Goal: Task Accomplishment & Management: Manage account settings

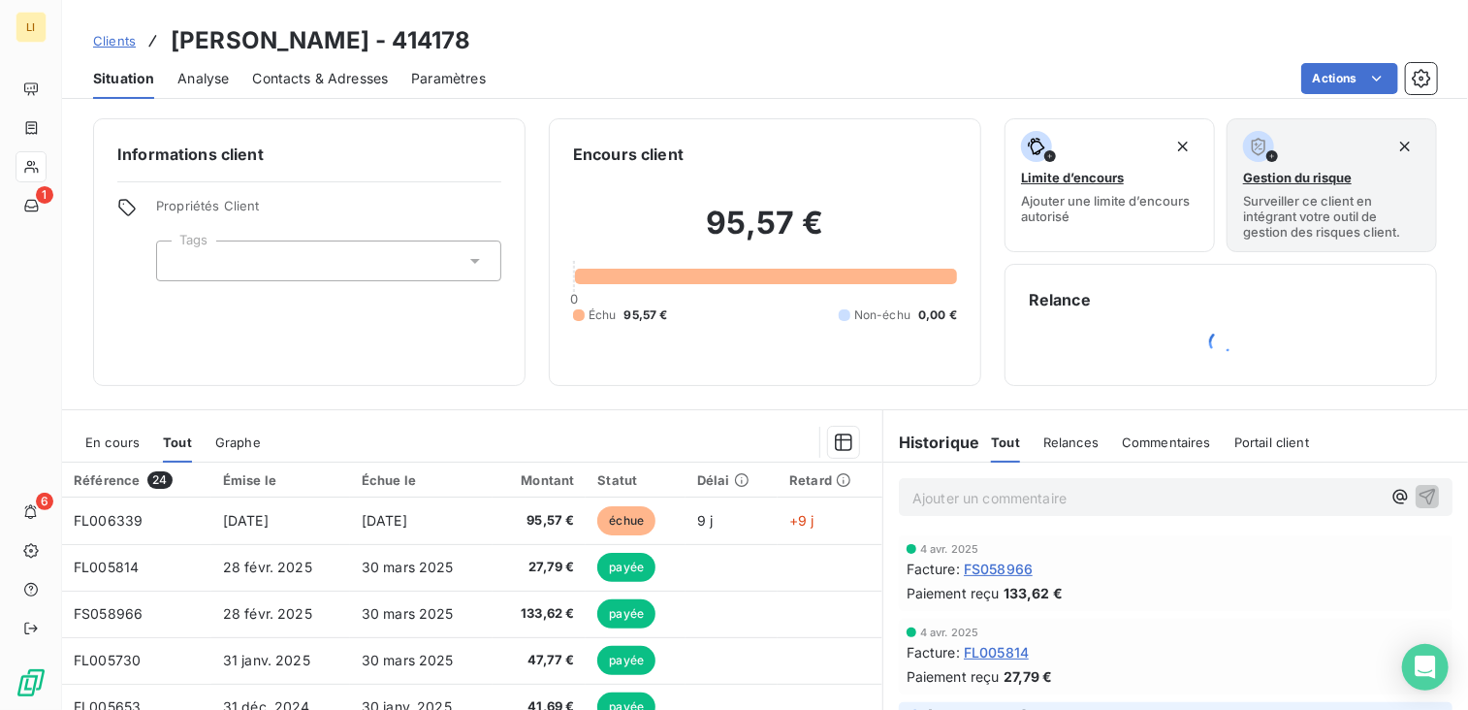
click at [990, 497] on p "Ajouter un commentaire ﻿" at bounding box center [1146, 498] width 468 height 24
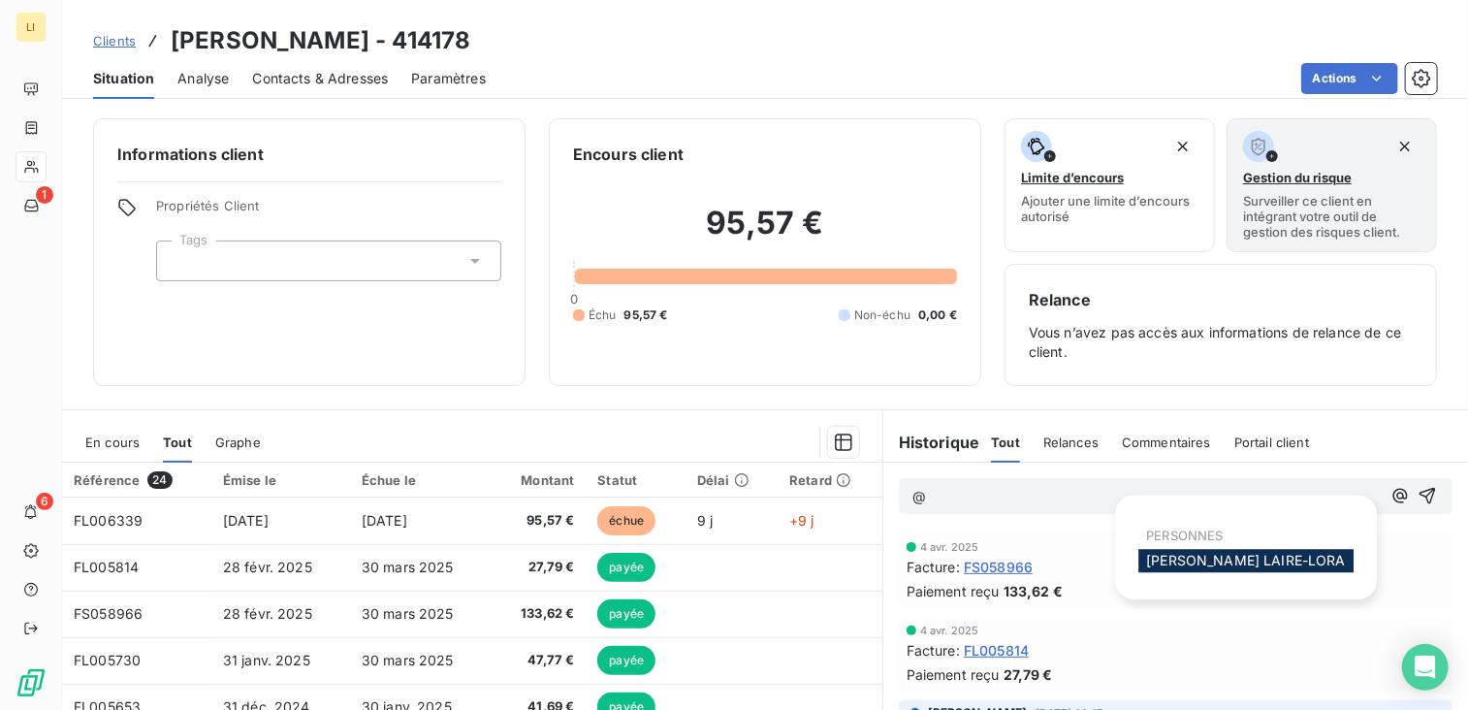
click at [1391, 496] on icon "button" at bounding box center [1400, 495] width 19 height 19
click at [1193, 566] on span "[PERSON_NAME]" at bounding box center [1246, 560] width 200 height 16
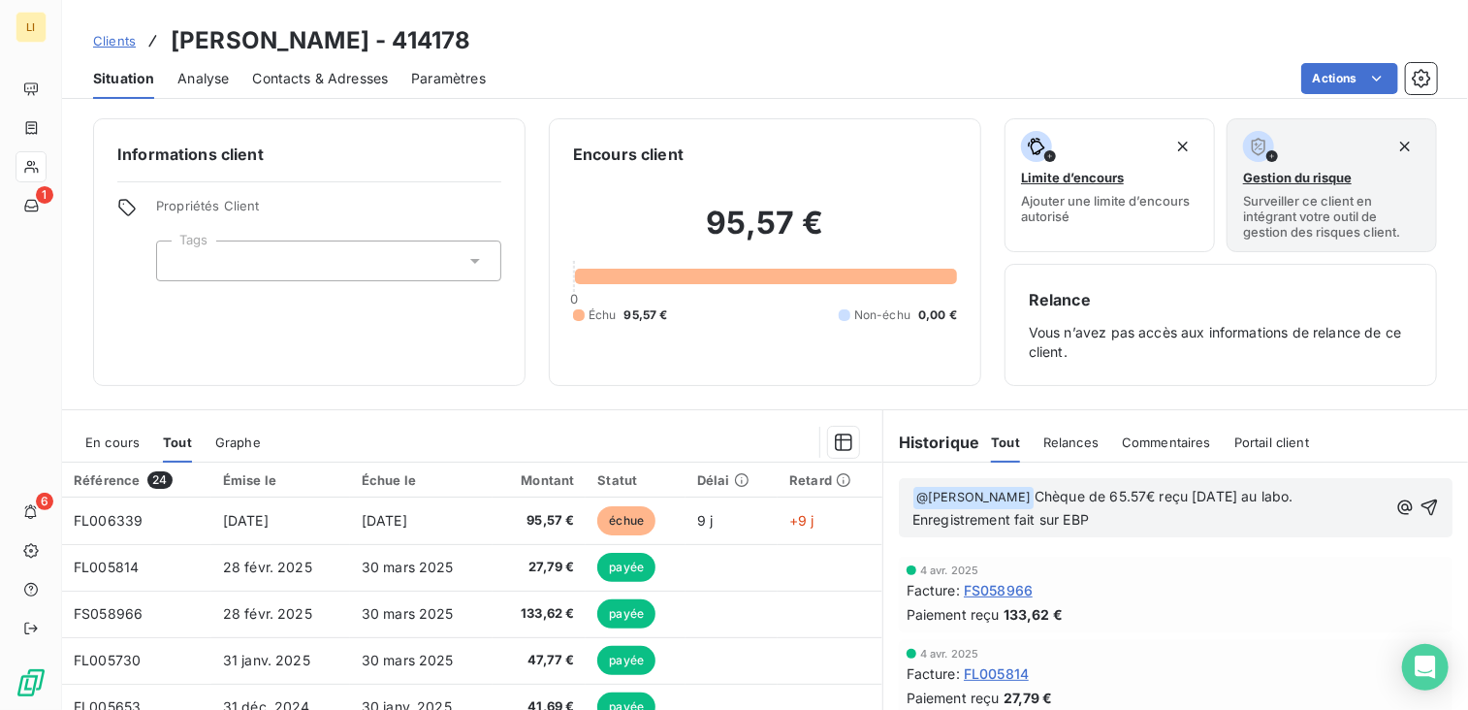
click at [1182, 498] on span "Chèque de 65.57€ reçu [DATE] au labo. Enregistrement fait sur EBP" at bounding box center [1104, 508] width 385 height 40
click at [1268, 521] on p "﻿ @ [PERSON_NAME] ﻿ Chèque de 65.57€ pour la facture FL006339 reçu [DATE] au la…" at bounding box center [1150, 509] width 476 height 46
click at [1420, 506] on icon "button" at bounding box center [1429, 506] width 19 height 19
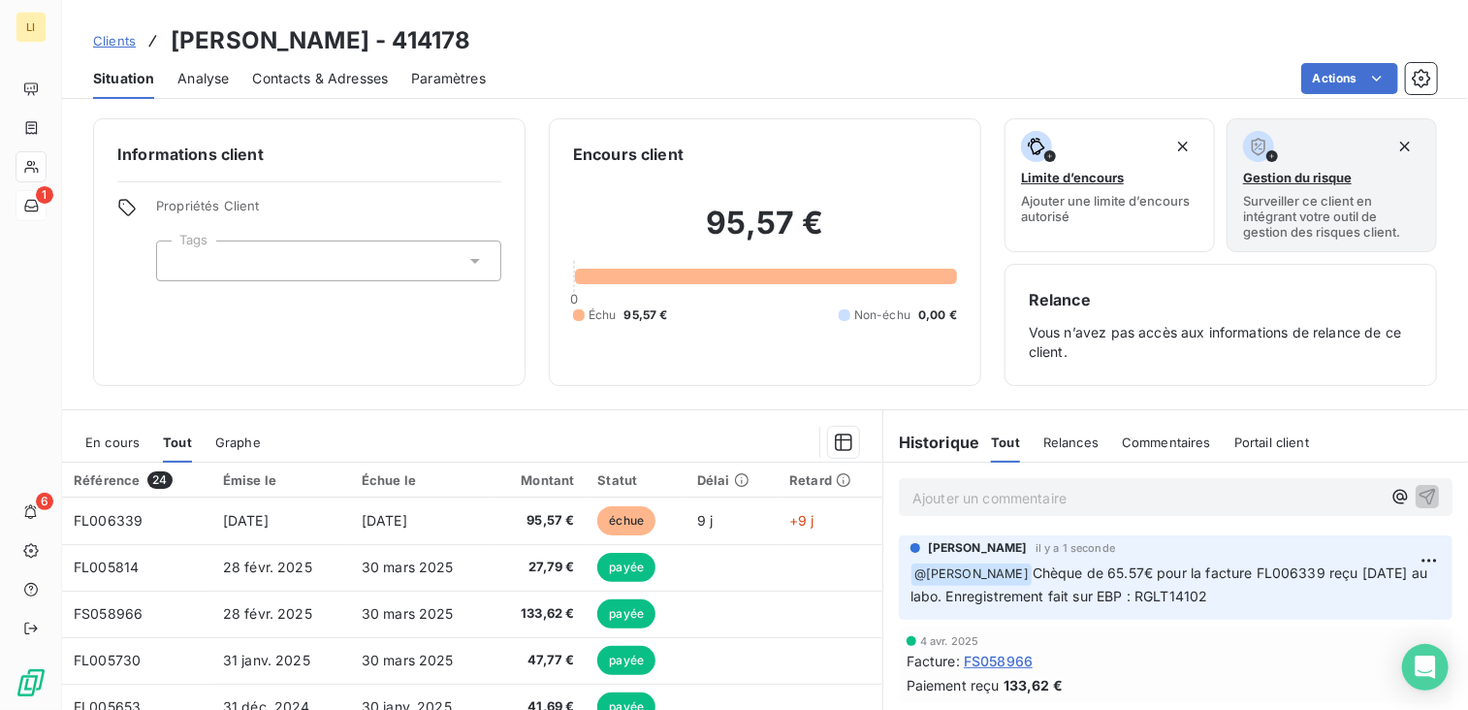
click at [43, 191] on div "1" at bounding box center [31, 205] width 31 height 31
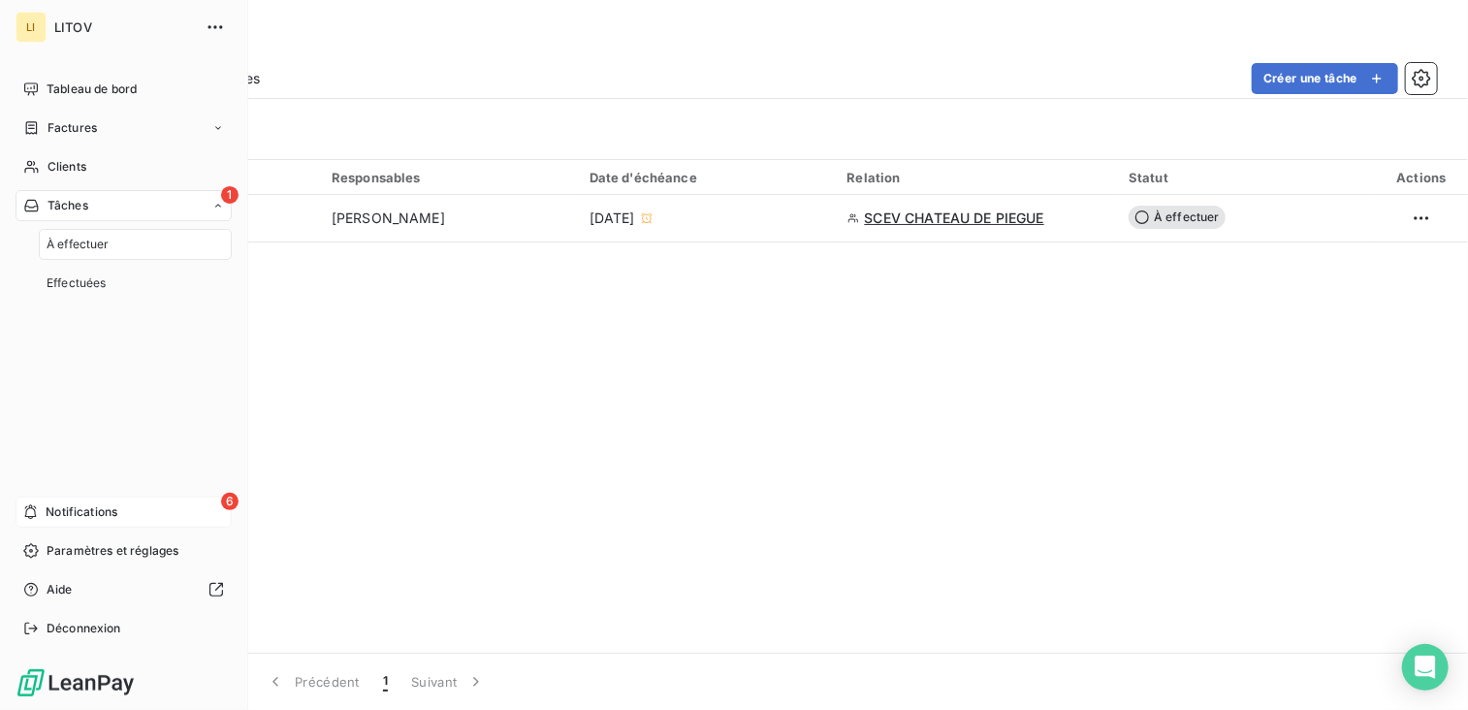
click at [99, 517] on span "Notifications" at bounding box center [82, 511] width 72 height 17
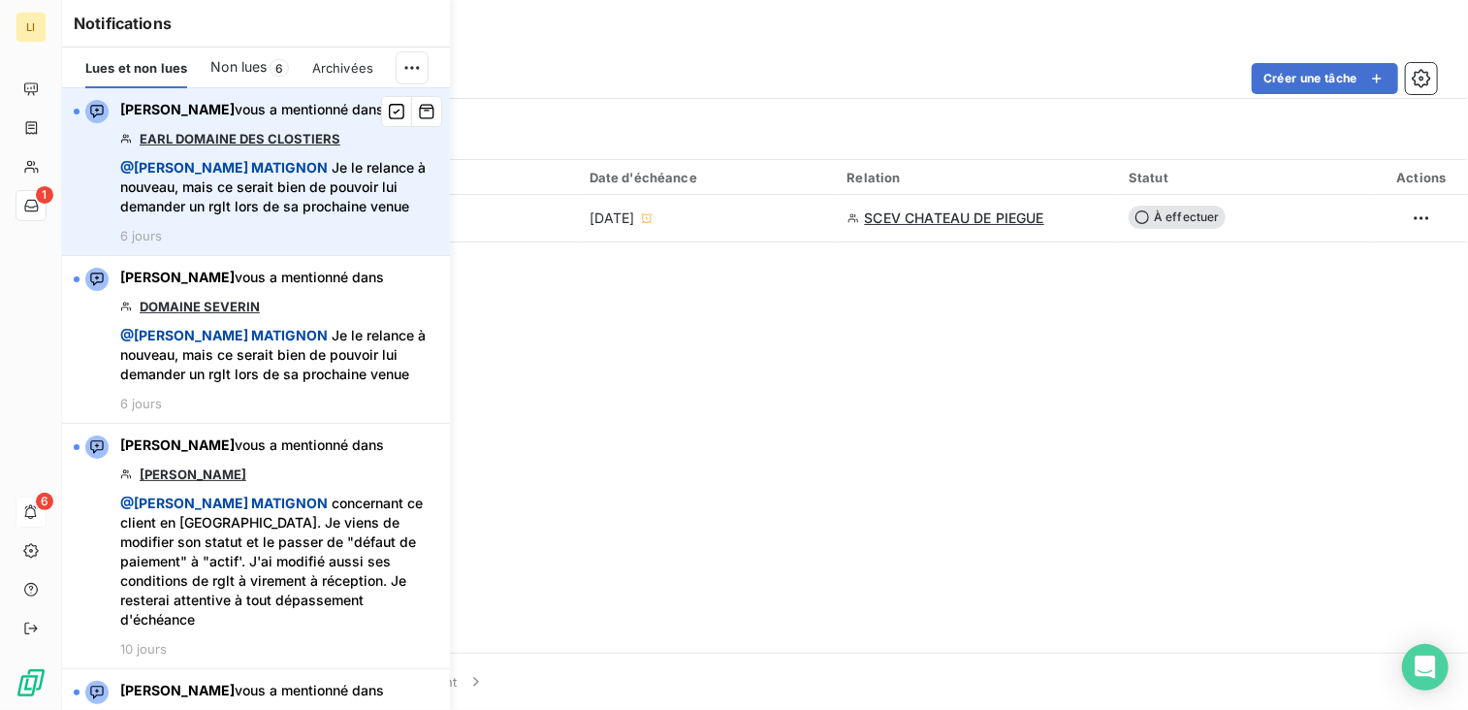
click at [275, 146] on link "EARL DOMAINE DES CLOSTIERS" at bounding box center [240, 139] width 201 height 16
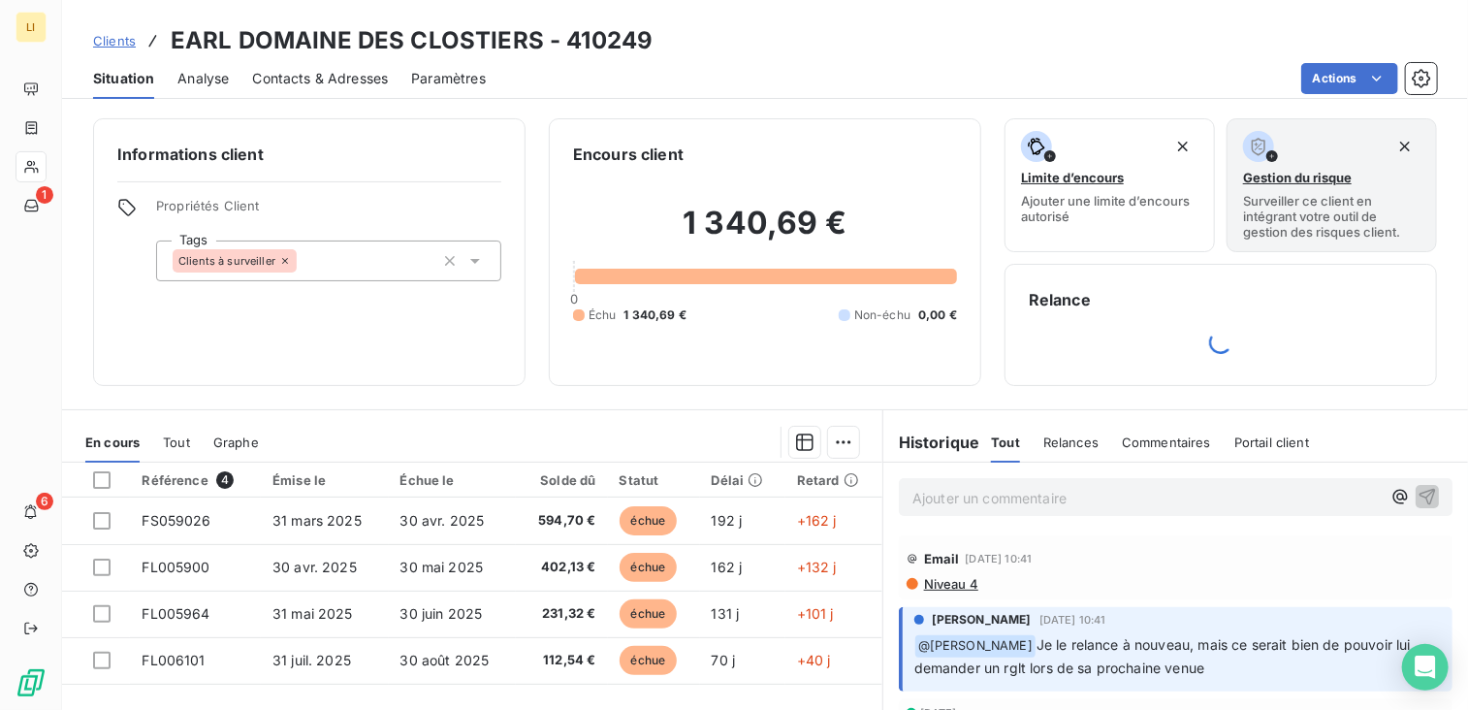
scroll to position [97, 0]
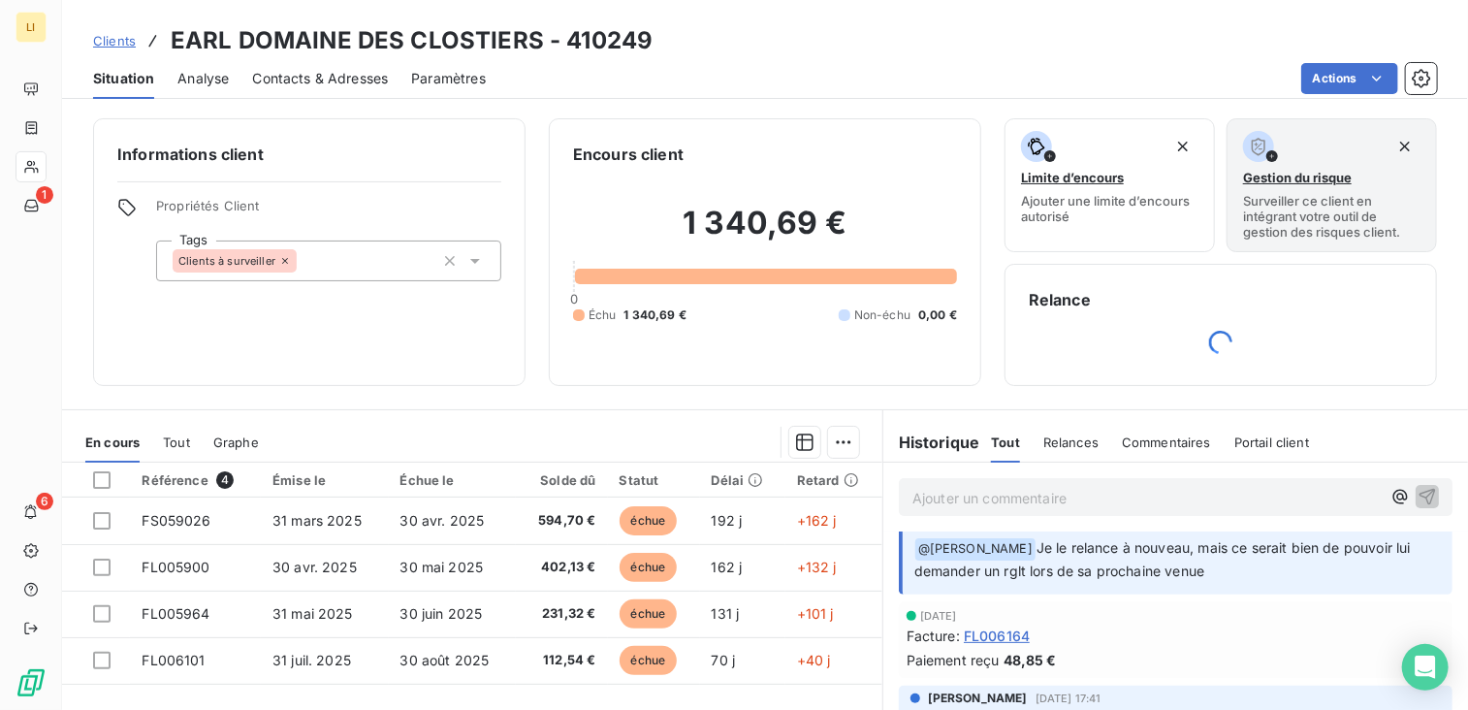
click at [169, 434] on span "Tout" at bounding box center [176, 442] width 27 height 16
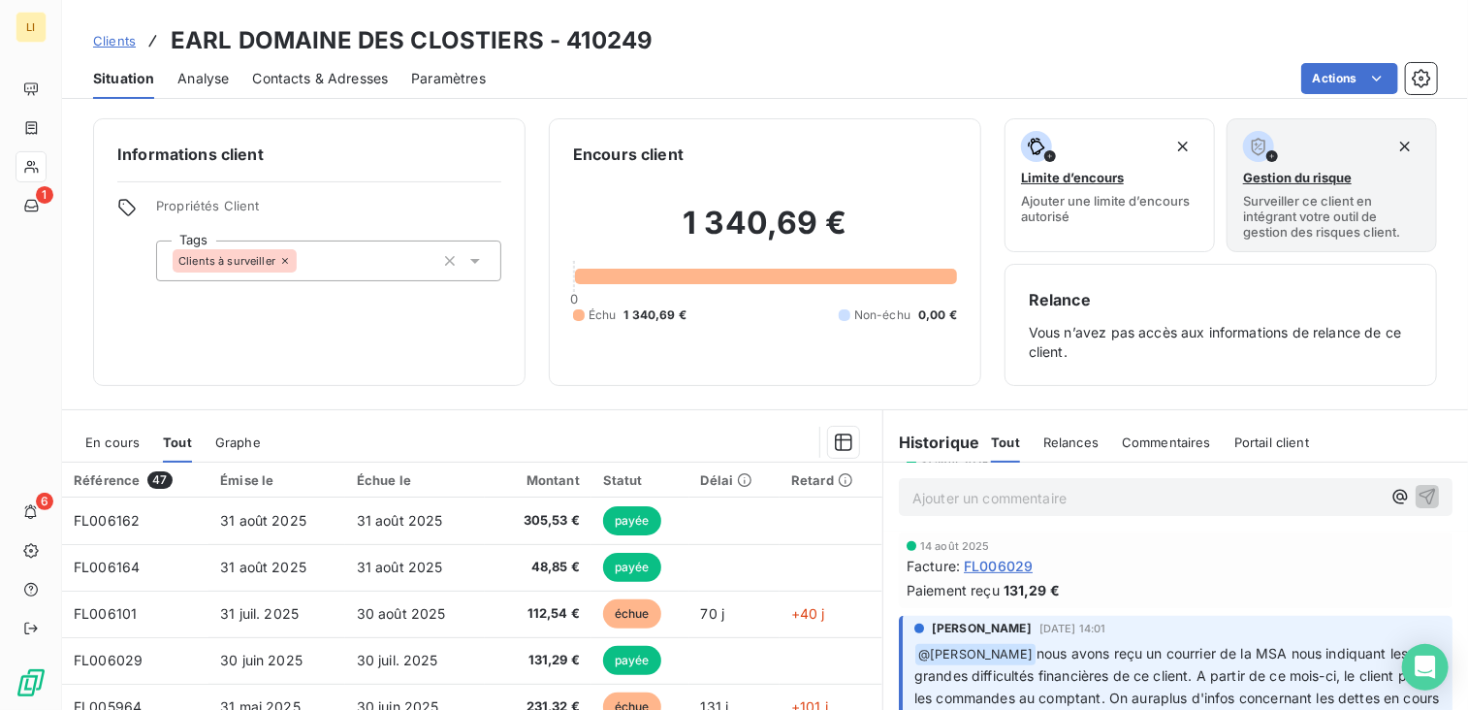
scroll to position [485, 0]
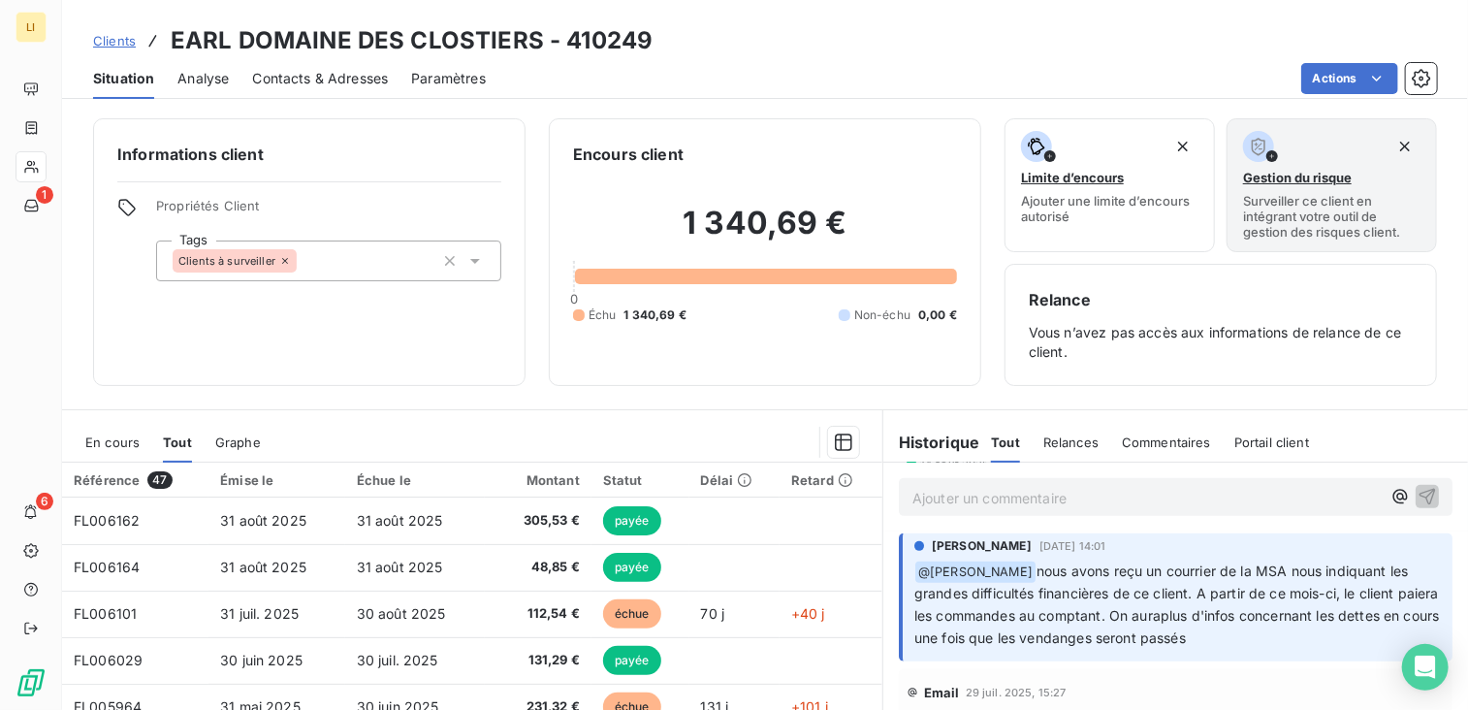
click at [109, 437] on span "En cours" at bounding box center [112, 442] width 54 height 16
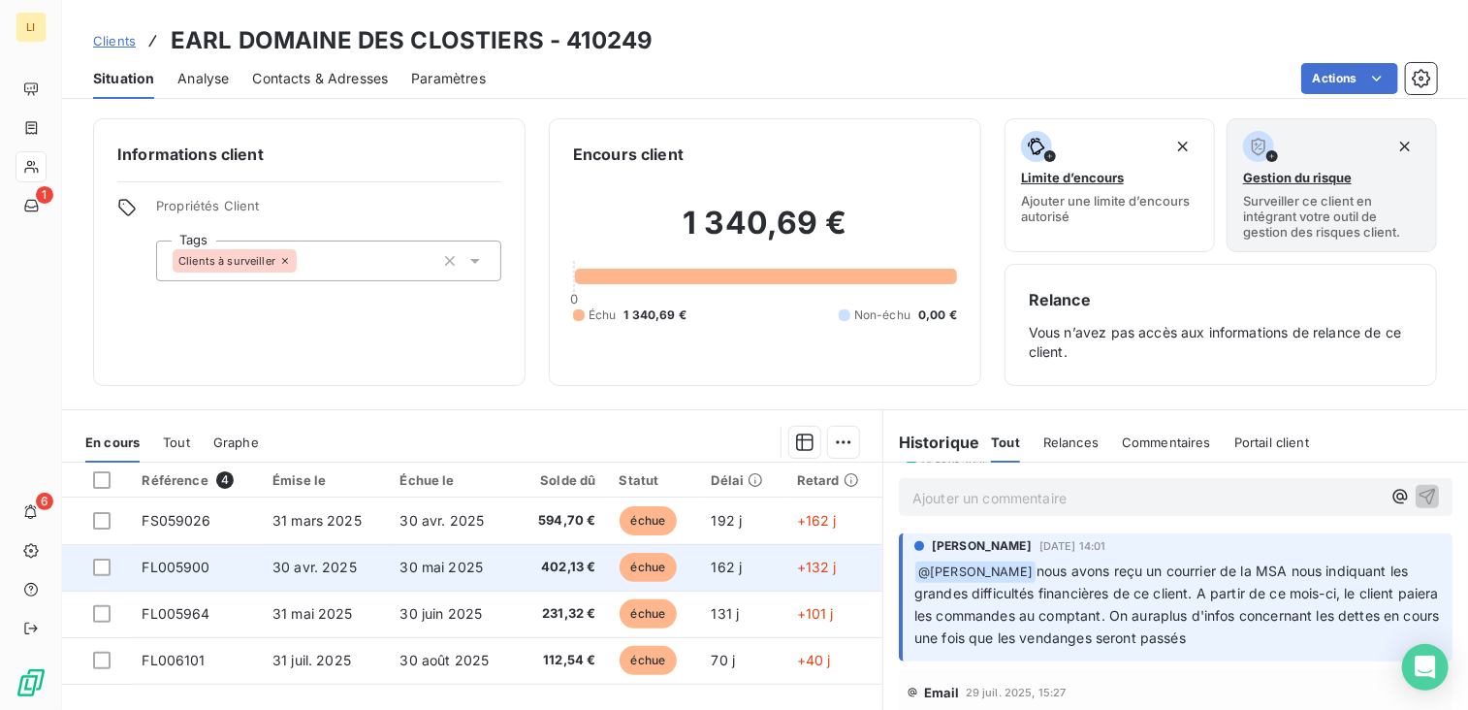
scroll to position [97, 0]
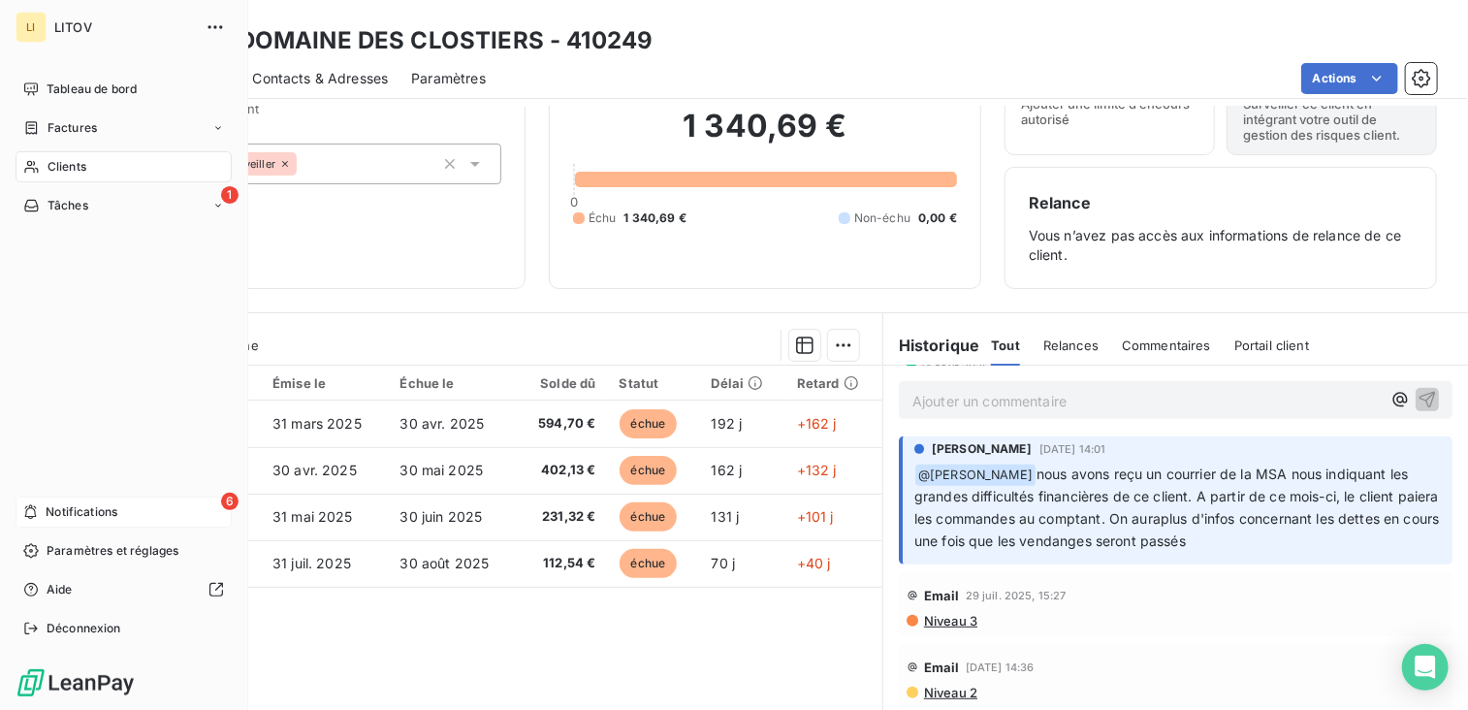
click at [94, 510] on span "Notifications" at bounding box center [82, 511] width 72 height 17
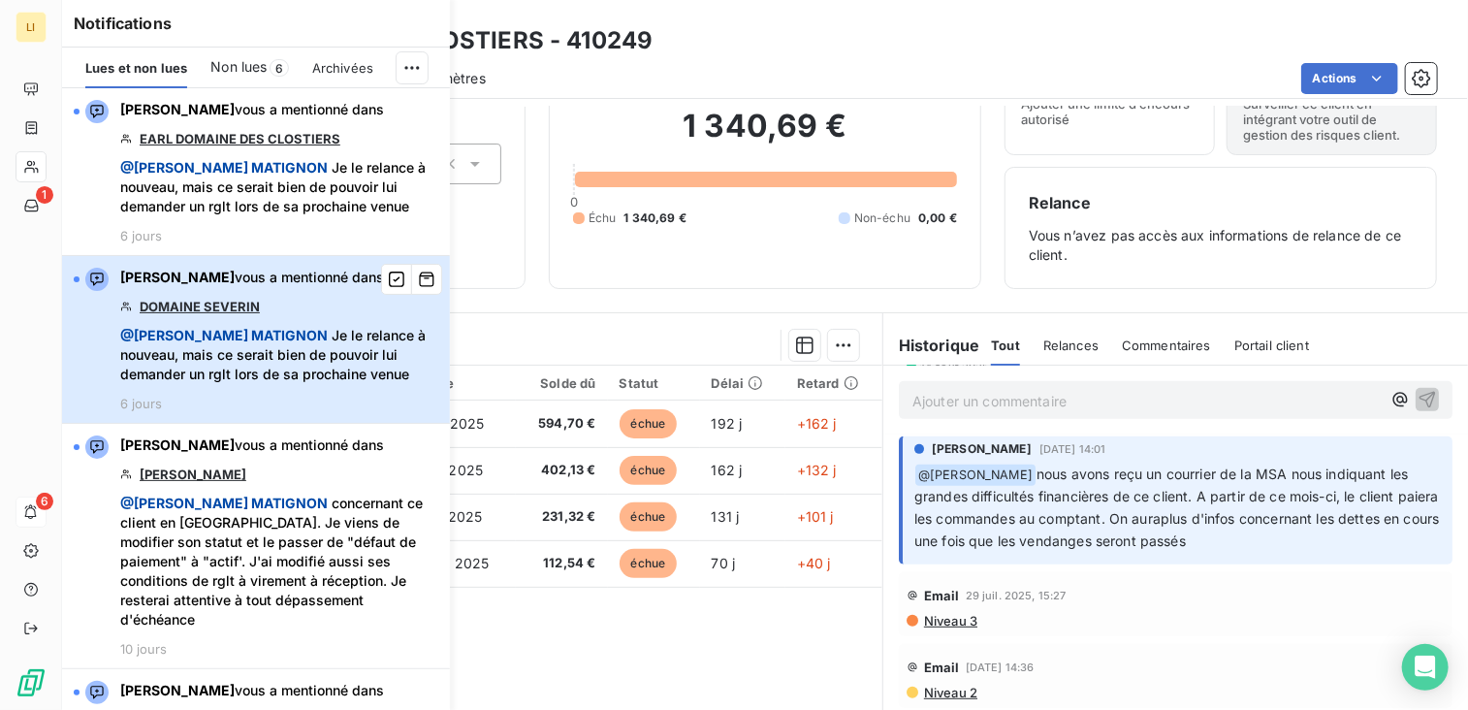
click at [167, 353] on div "VERONICA LAIRE-LORA vous a mentionné dans DOMAINE SEVERIN @ Manuella MATIGNON J…" at bounding box center [279, 340] width 318 height 144
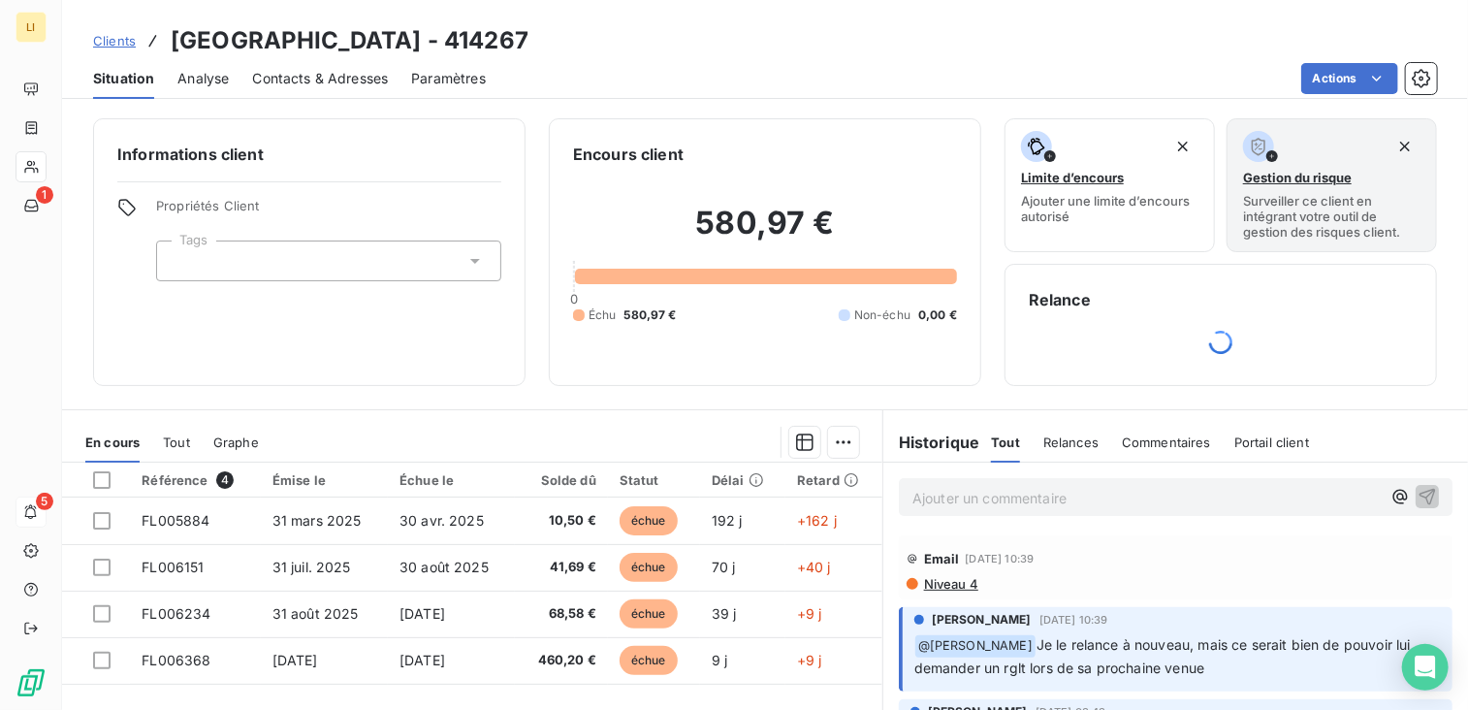
click at [177, 443] on span "Tout" at bounding box center [176, 442] width 27 height 16
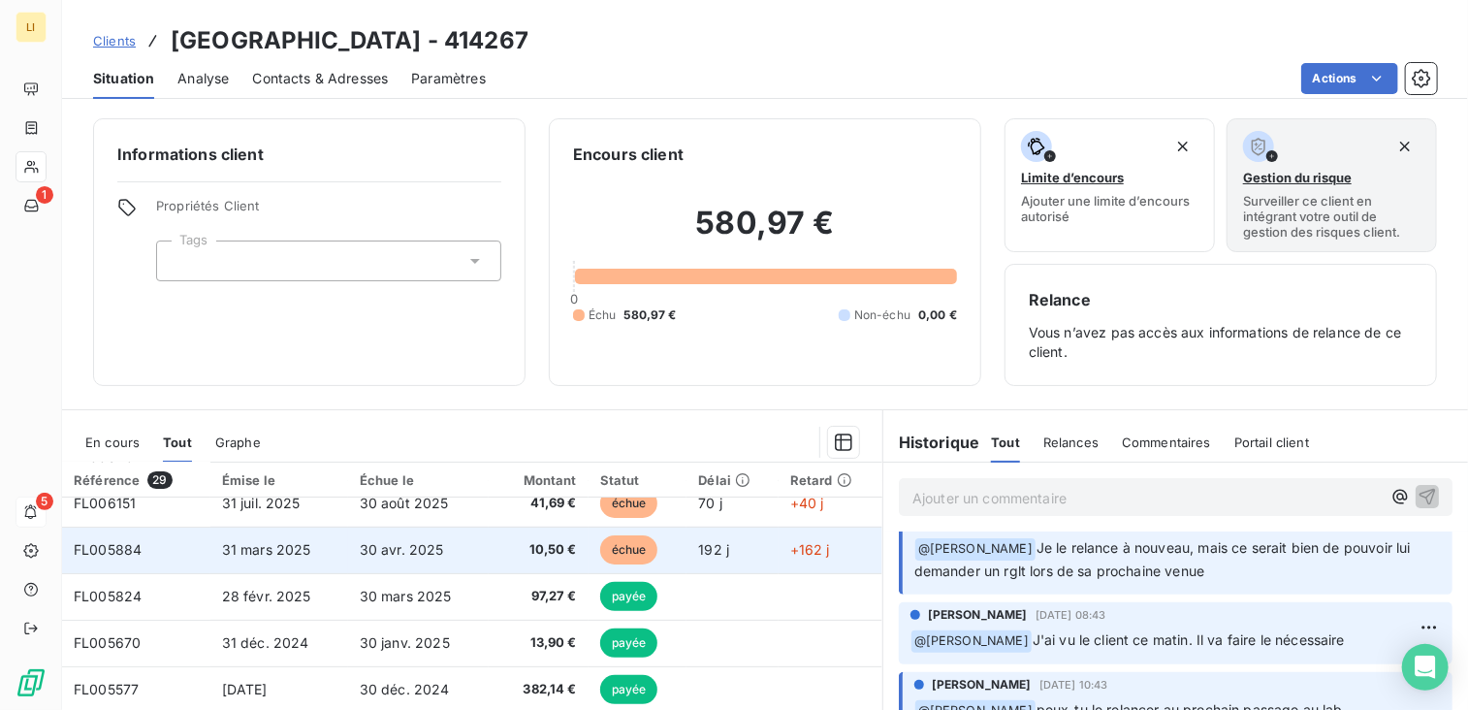
scroll to position [194, 0]
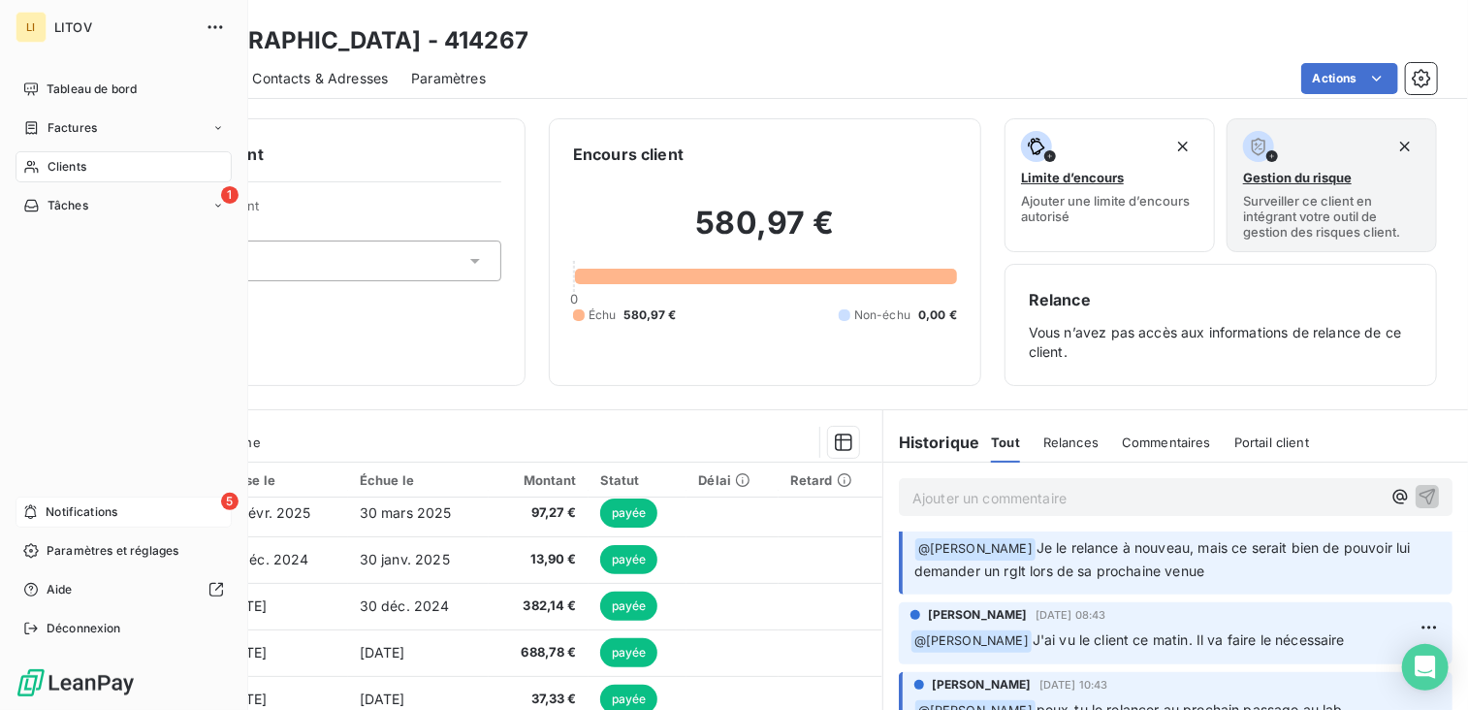
click at [64, 508] on span "Notifications" at bounding box center [82, 511] width 72 height 17
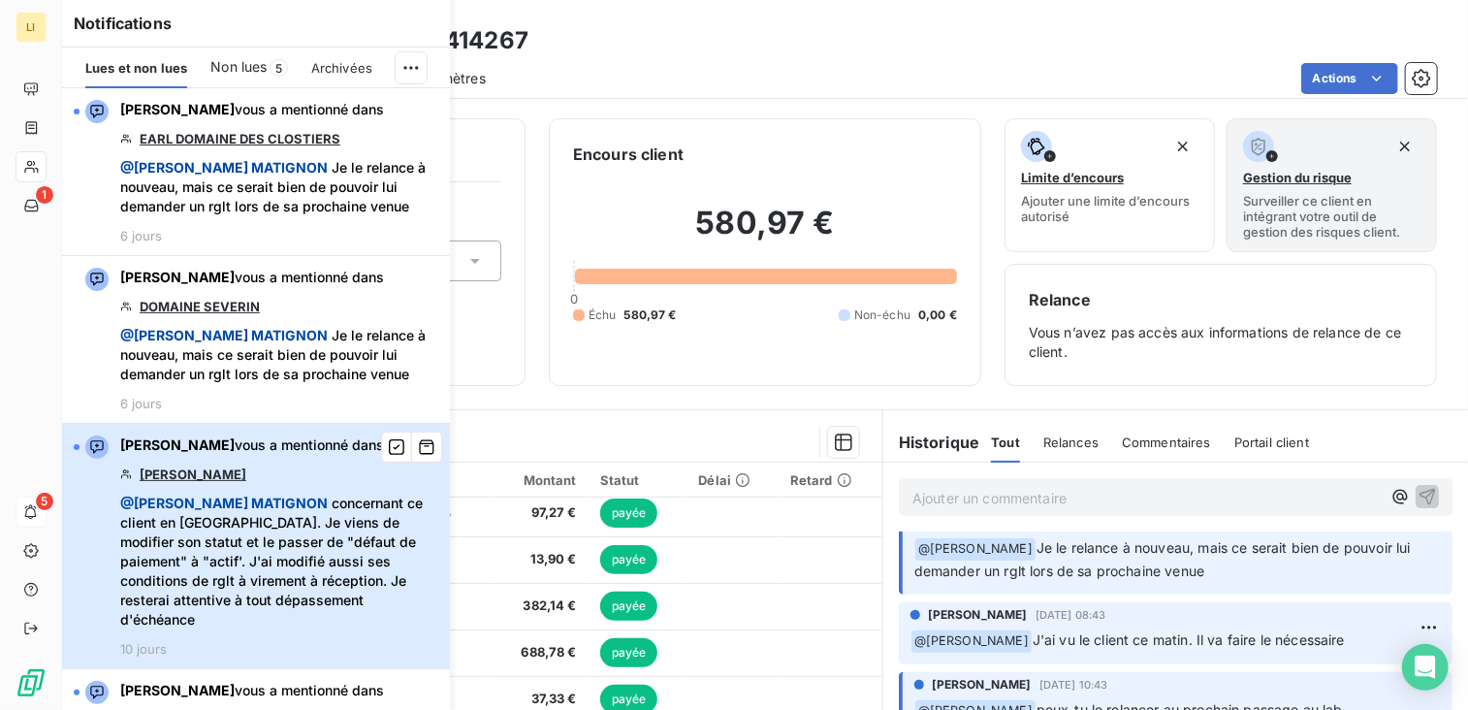
click at [291, 569] on span "@ Manuella MATIGNON concernant ce client en RJ. Je viens de modifier son statut…" at bounding box center [279, 562] width 318 height 136
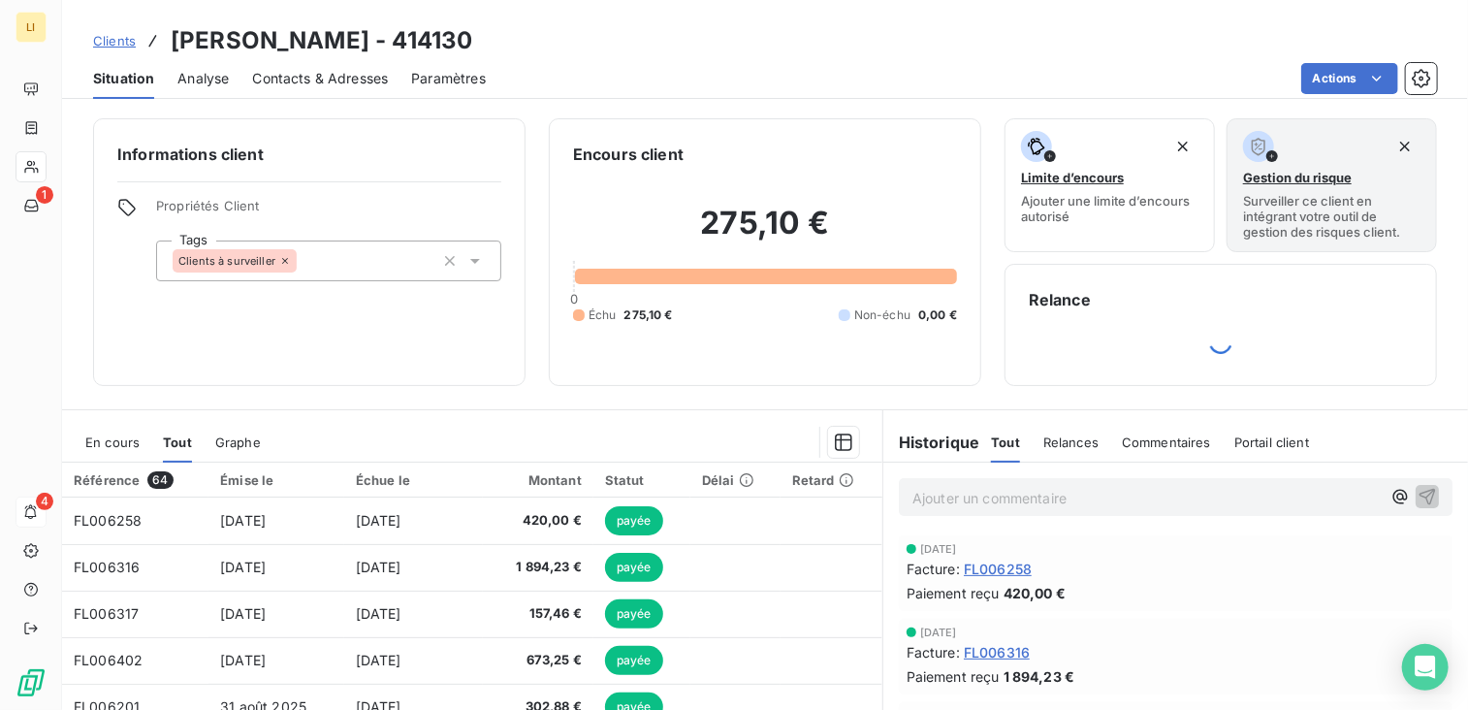
click at [120, 434] on span "En cours" at bounding box center [112, 442] width 54 height 16
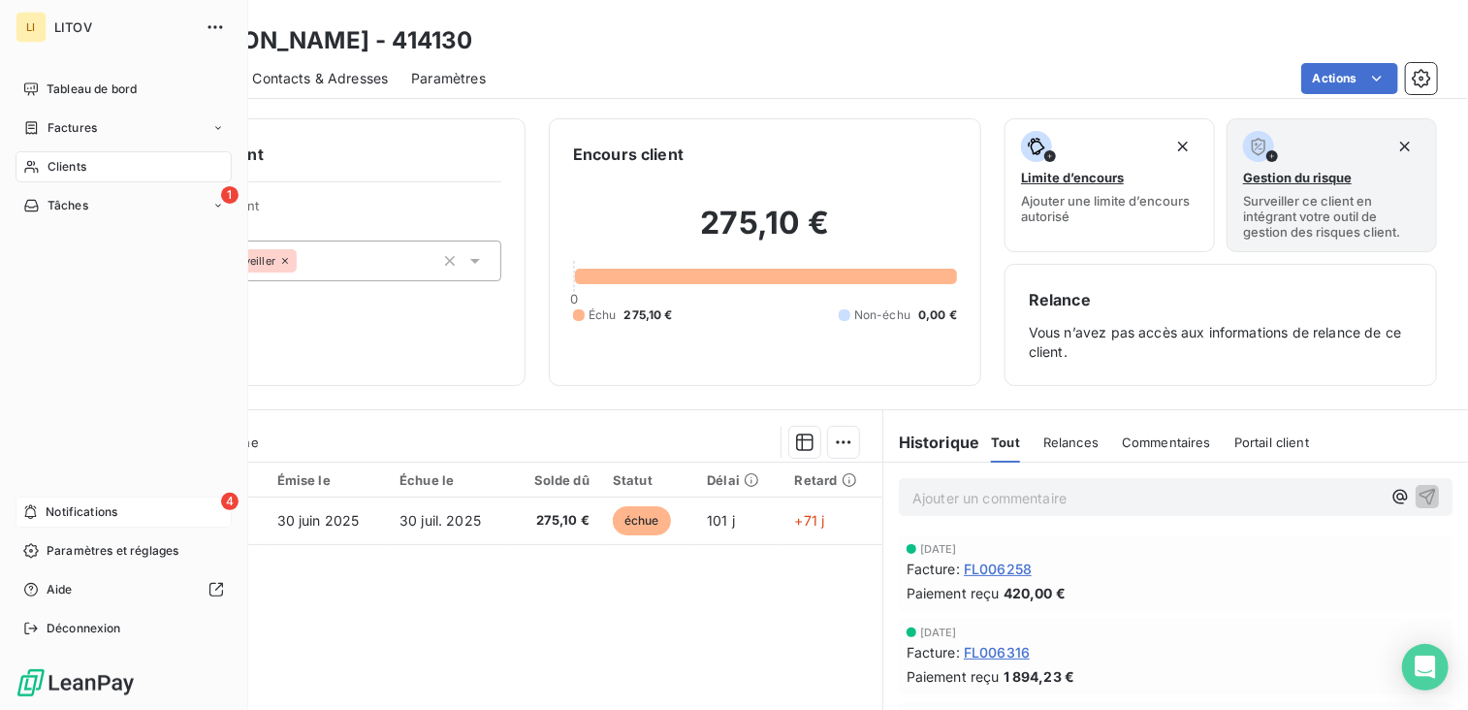
click at [35, 501] on div "4 Notifications" at bounding box center [124, 511] width 216 height 31
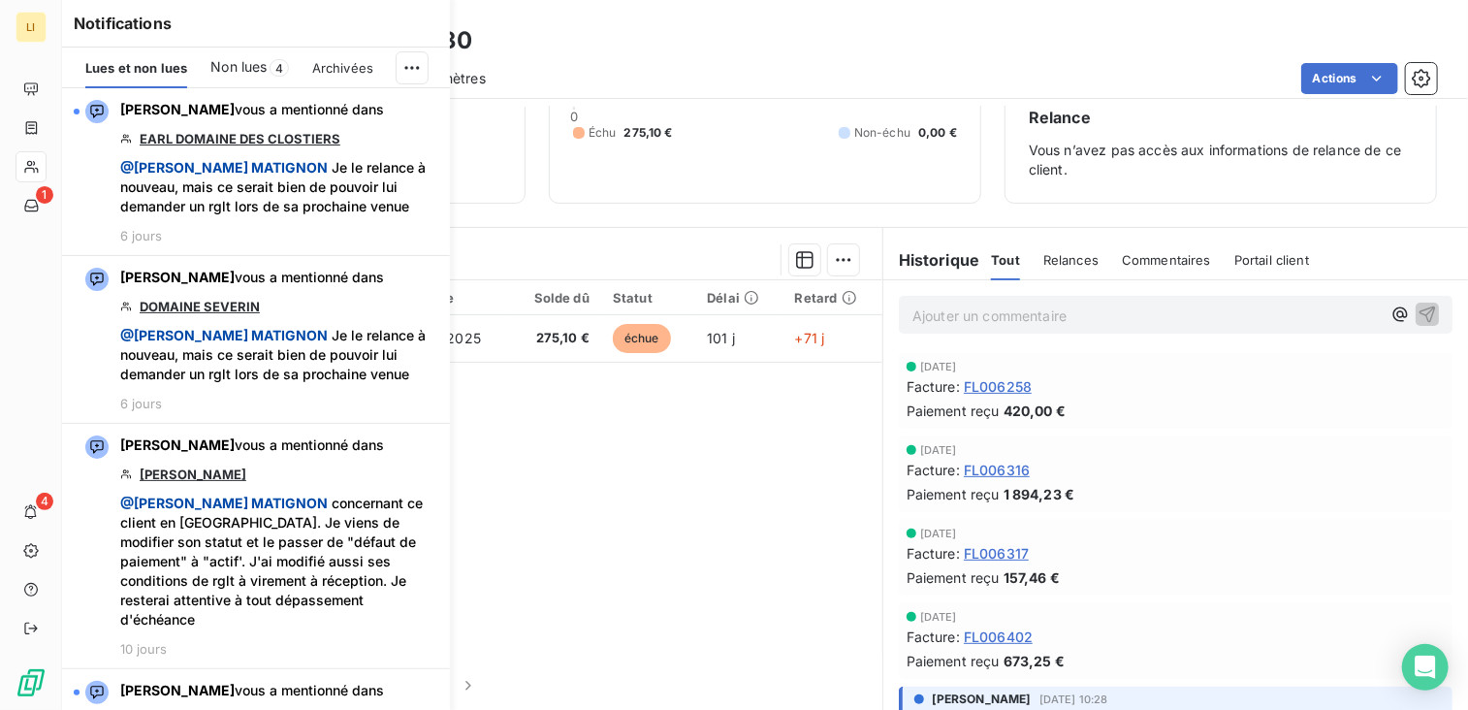
click at [47, 205] on div "Notifications Lues et non lues Non lues 4 Archivées VERONICA LAIRE-LORA vous a …" at bounding box center [237, 355] width 388 height 710
click at [30, 204] on icon at bounding box center [31, 206] width 16 height 16
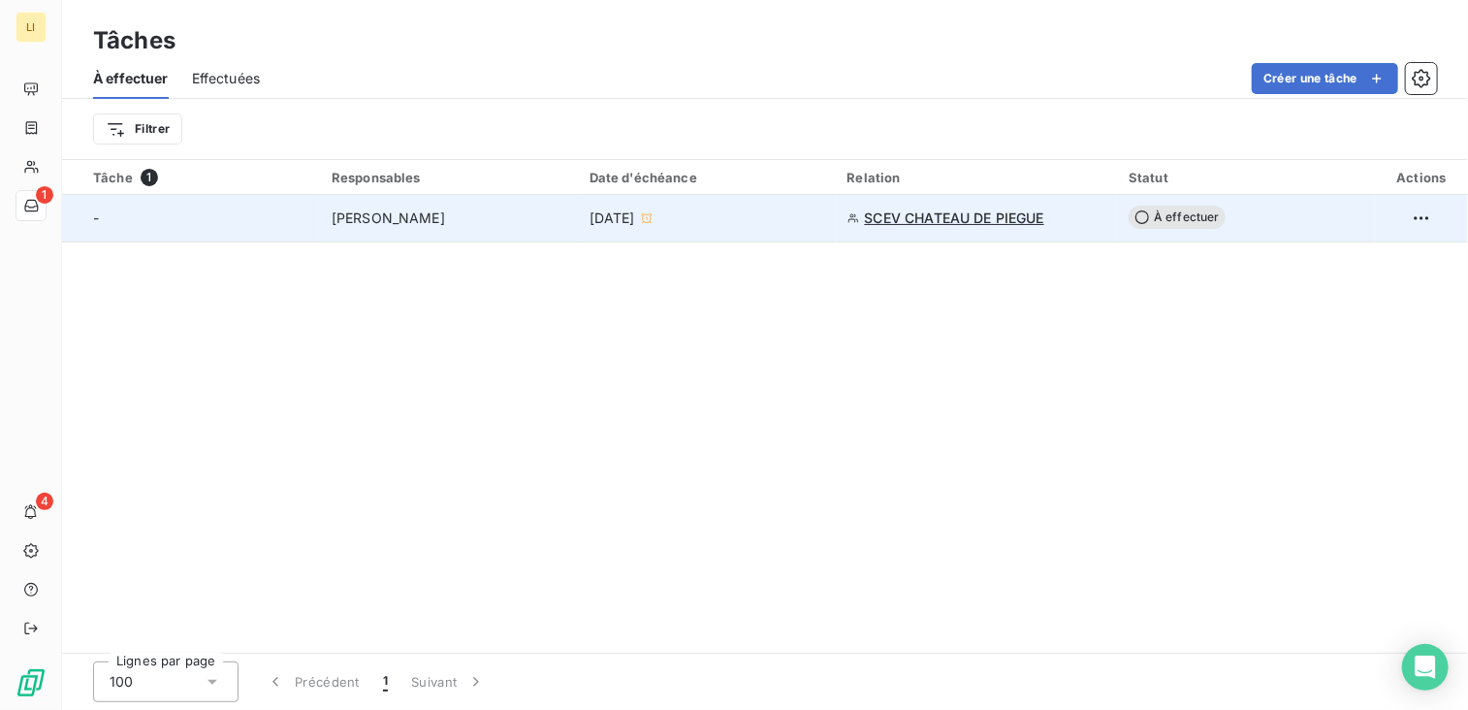
click at [963, 207] on td "SCEV CHATEAU DE PIEGUE" at bounding box center [977, 218] width 282 height 47
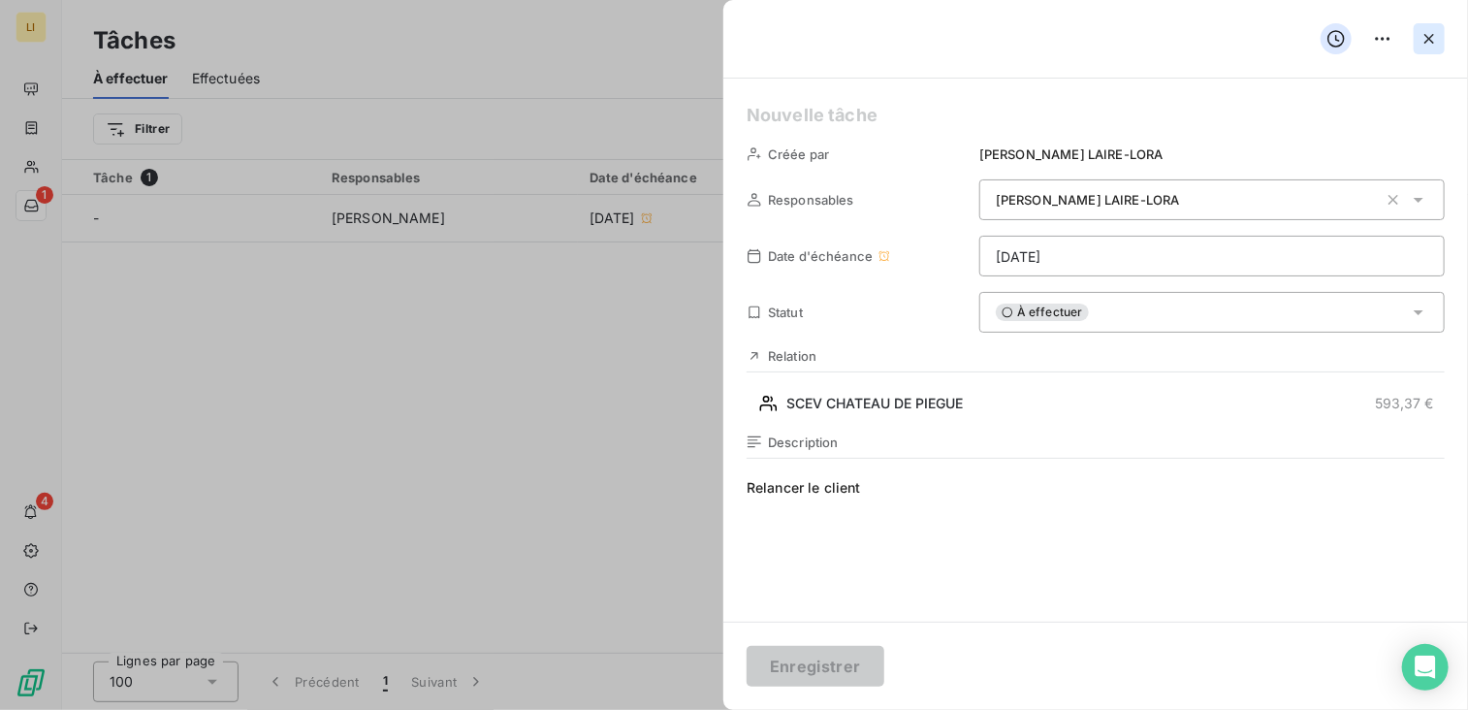
click at [1423, 40] on icon "button" at bounding box center [1429, 38] width 19 height 19
